Goal: Find specific page/section: Find specific page/section

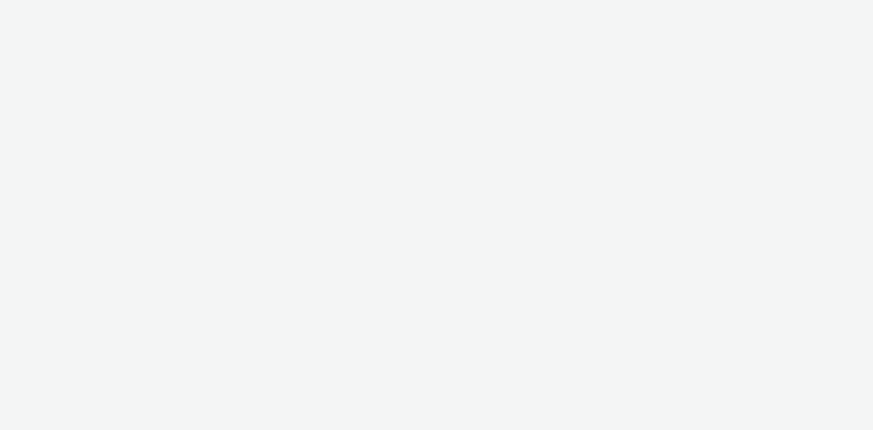
select select "cff8590b-41ac-41ea-8cbb-9853a913f89b"
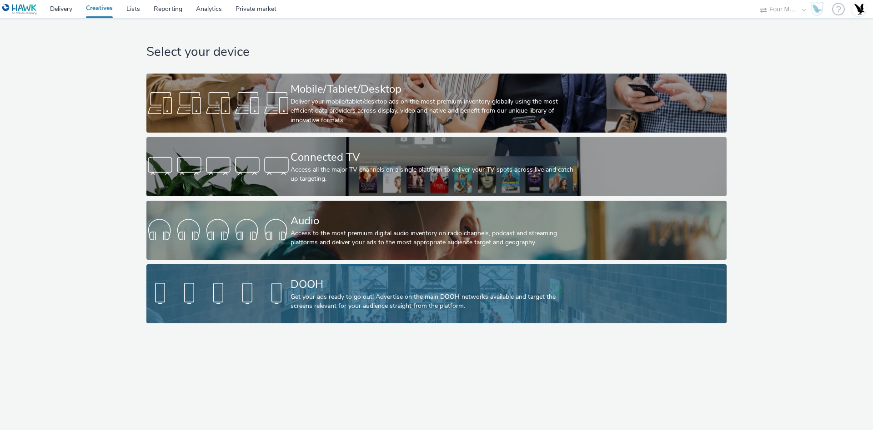
click at [435, 302] on div "Get your ads ready to go out! Advertise on the main DOOH networks available and…" at bounding box center [434, 302] width 288 height 19
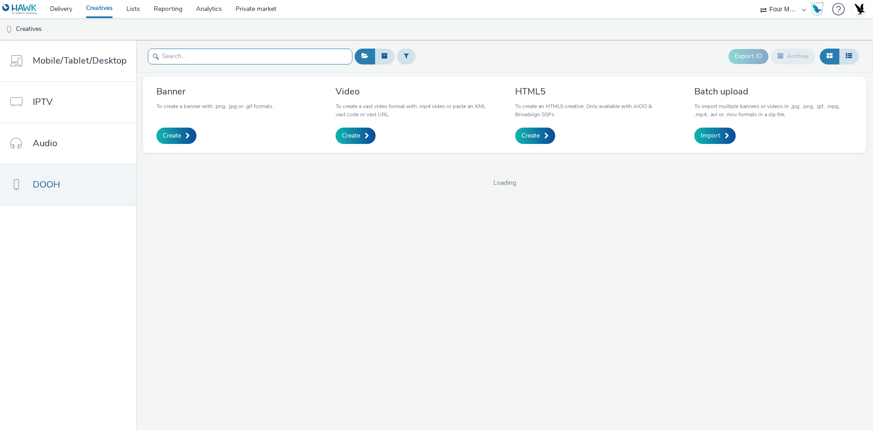
click at [219, 53] on input "text" at bounding box center [250, 57] width 205 height 16
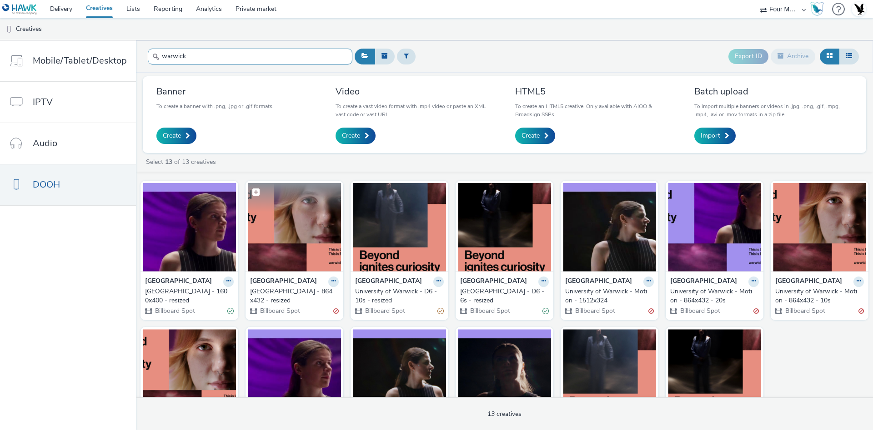
type input "warwick"
click at [294, 228] on img at bounding box center [294, 227] width 93 height 89
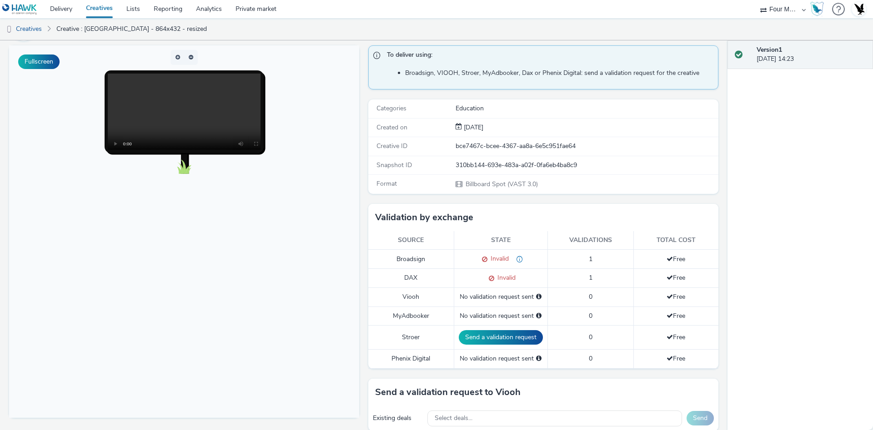
scroll to position [13, 0]
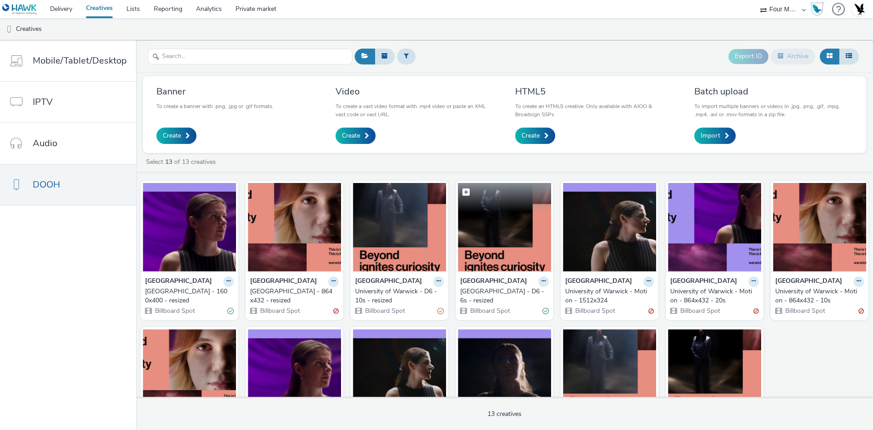
scroll to position [74, 0]
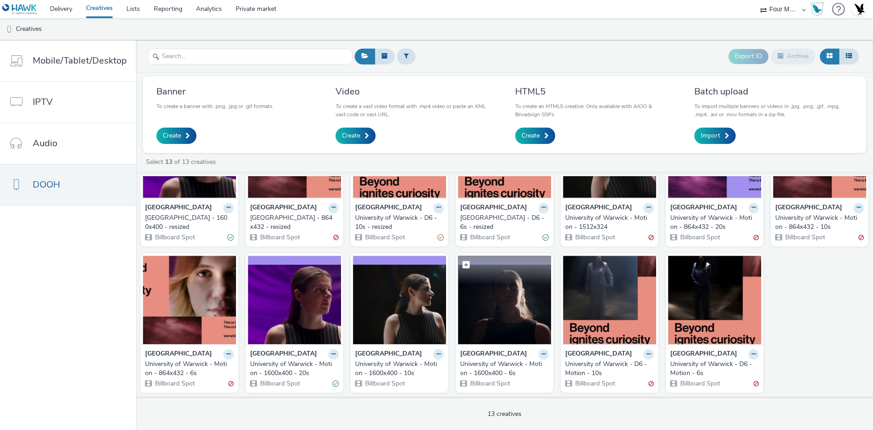
click at [479, 305] on img at bounding box center [504, 300] width 93 height 89
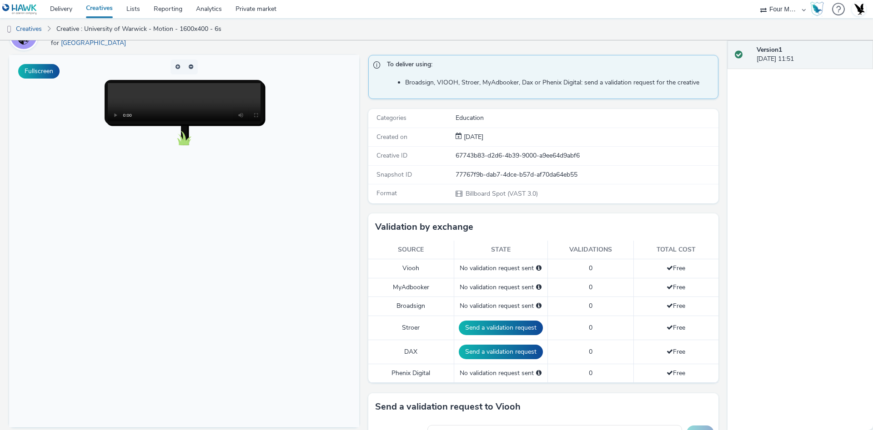
scroll to position [68, 0]
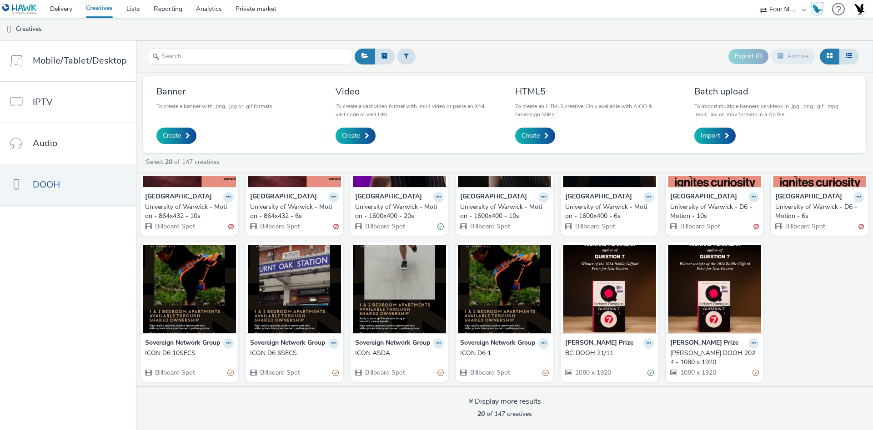
scroll to position [67, 0]
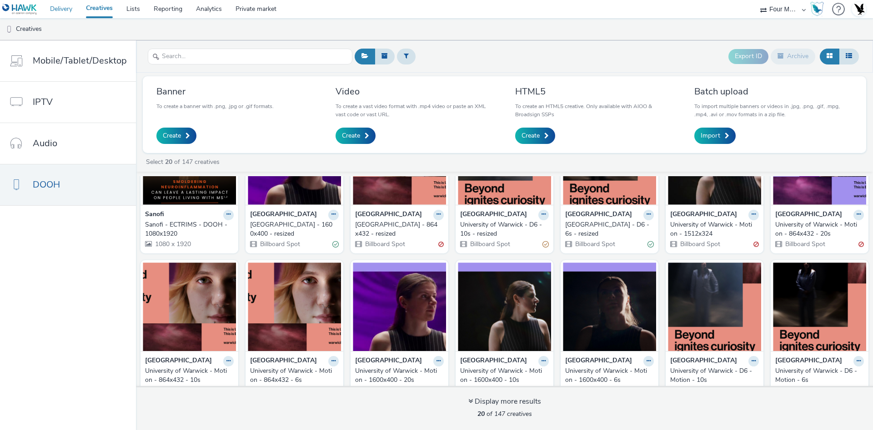
click at [61, 10] on link "Delivery" at bounding box center [61, 9] width 36 height 18
